Goal: Task Accomplishment & Management: Manage account settings

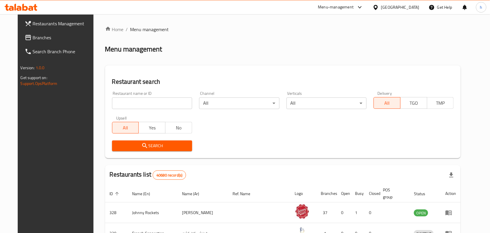
click at [396, 6] on div "United Arab Emirates" at bounding box center [400, 7] width 38 height 6
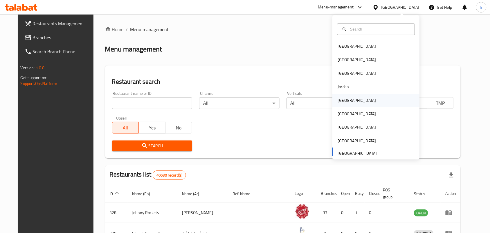
click at [341, 102] on div "Kuwait" at bounding box center [357, 100] width 38 height 6
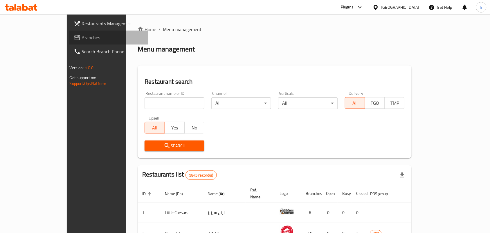
click at [74, 38] on icon at bounding box center [77, 37] width 7 height 7
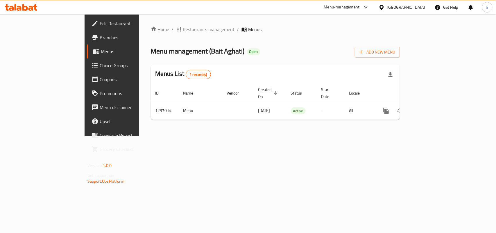
click at [234, 12] on div "Menu-management Kuwait Get Help h" at bounding box center [248, 7] width 496 height 14
click at [183, 30] on span "Restaurants management" at bounding box center [209, 29] width 52 height 7
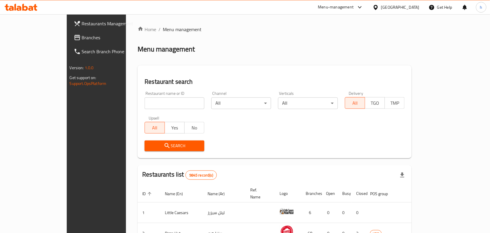
click at [146, 102] on input "search" at bounding box center [175, 103] width 60 height 12
paste input "700297"
type input "700297"
click at [149, 148] on span "Search" at bounding box center [174, 145] width 51 height 7
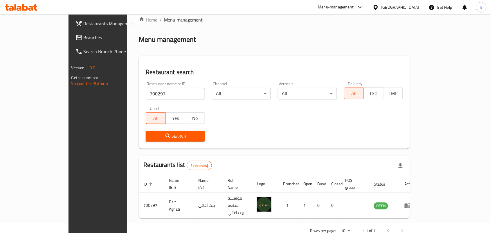
scroll to position [15, 0]
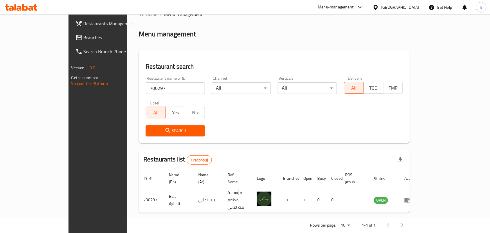
click at [398, 7] on div "Kuwait" at bounding box center [396, 7] width 56 height 14
click at [381, 7] on div at bounding box center [377, 7] width 8 height 6
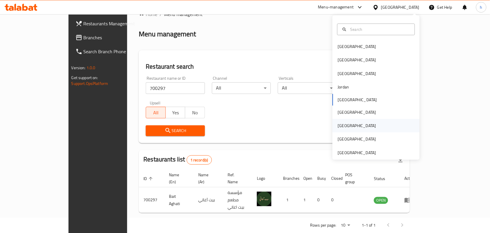
click at [341, 127] on div "[GEOGRAPHIC_DATA]" at bounding box center [357, 125] width 38 height 6
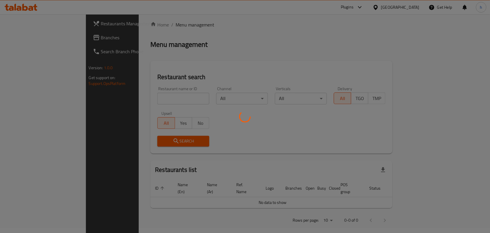
scroll to position [15, 0]
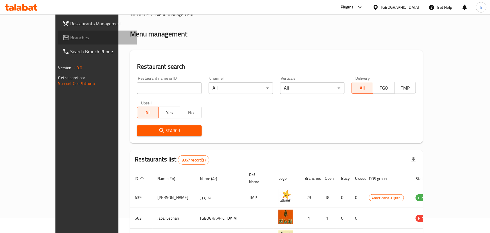
click at [71, 34] on span "Branches" at bounding box center [102, 37] width 62 height 7
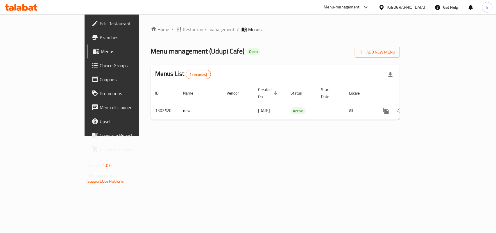
click at [183, 29] on span "Restaurants management" at bounding box center [209, 29] width 52 height 7
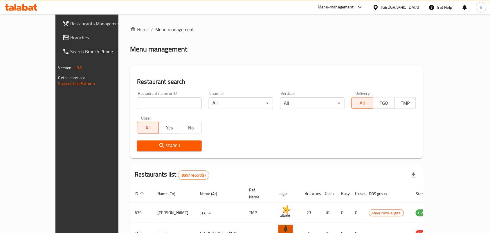
click at [137, 105] on input "search" at bounding box center [169, 103] width 64 height 12
paste input "702447"
type input "702447"
click at [137, 150] on button "Search" at bounding box center [169, 145] width 64 height 11
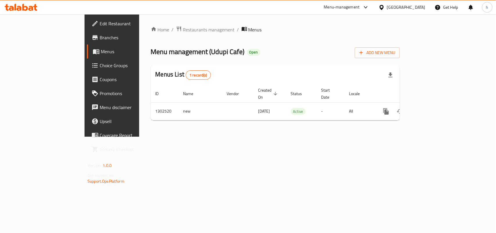
click at [383, 8] on icon at bounding box center [381, 7] width 4 height 5
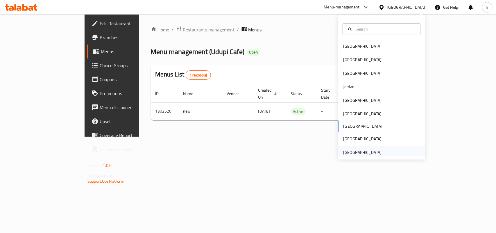
click at [374, 150] on div "United Arab Emirates" at bounding box center [362, 152] width 38 height 6
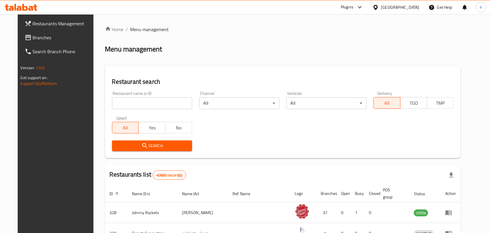
click at [33, 39] on span "Branches" at bounding box center [64, 37] width 62 height 7
